Goal: Communication & Community: Answer question/provide support

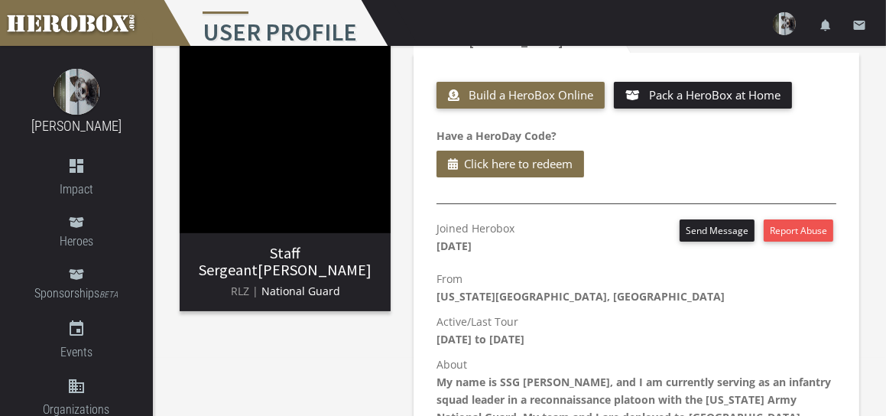
scroll to position [76, 0]
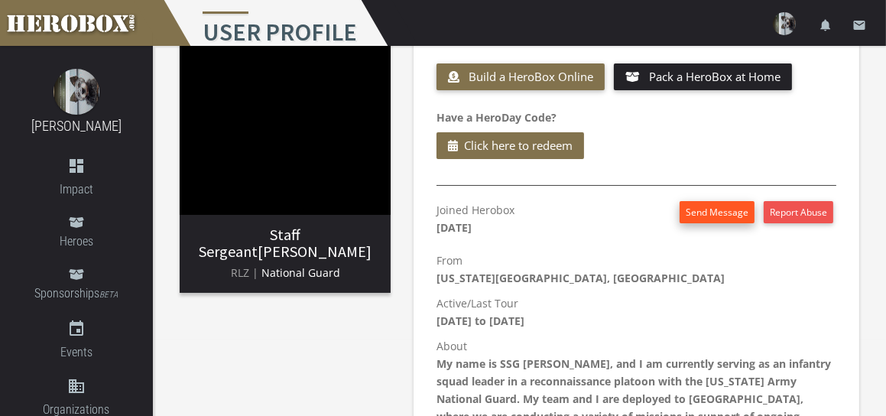
click at [710, 213] on button "Send Message" at bounding box center [717, 212] width 75 height 22
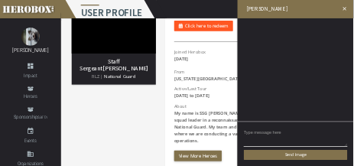
scroll to position [0, 0]
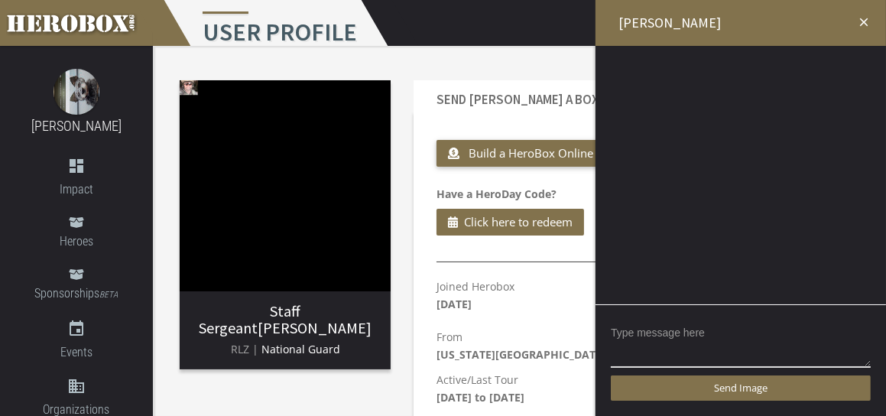
click at [258, 136] on img at bounding box center [285, 185] width 211 height 211
click at [185, 87] on img at bounding box center [285, 185] width 211 height 211
click at [732, 369] on div "Send Image" at bounding box center [741, 360] width 291 height 112
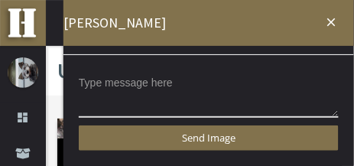
click at [101, 70] on div "Send Image" at bounding box center [208, 110] width 291 height 112
click at [95, 61] on div "Send Image" at bounding box center [208, 110] width 291 height 112
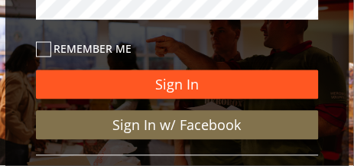
scroll to position [245, 0]
